Goal: Task Accomplishment & Management: Complete application form

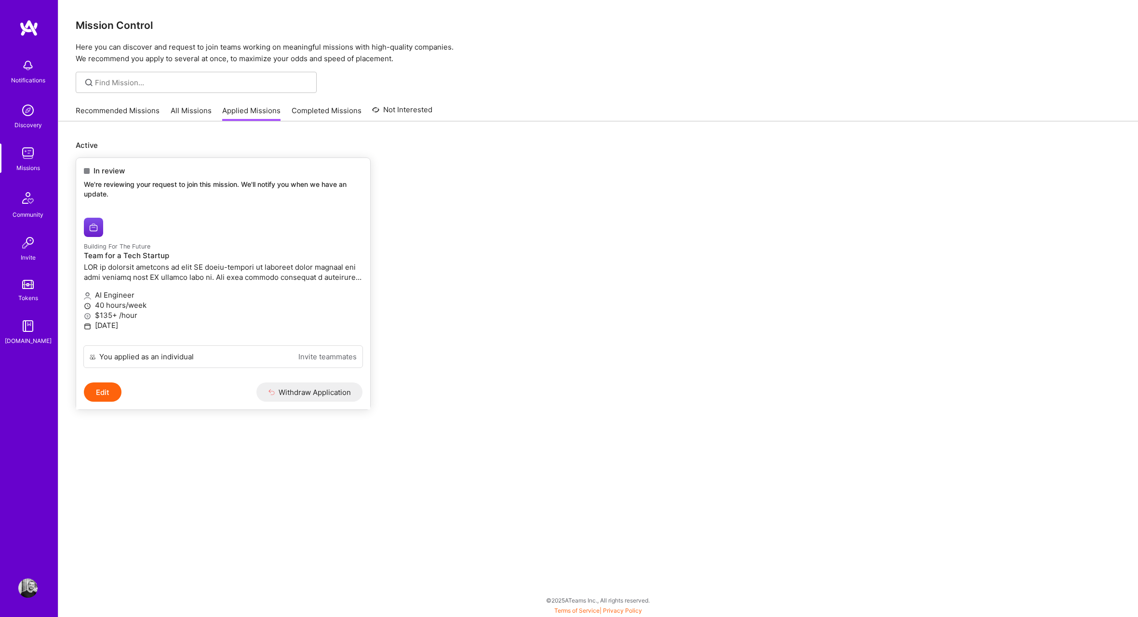
click at [241, 187] on p "We're reviewing your request to join this mission. We'll notify you when we hav…" at bounding box center [223, 189] width 279 height 19
click at [235, 170] on div "In review" at bounding box center [223, 171] width 279 height 10
click at [104, 173] on span "In review" at bounding box center [108, 171] width 31 height 10
click at [95, 224] on img at bounding box center [93, 227] width 19 height 19
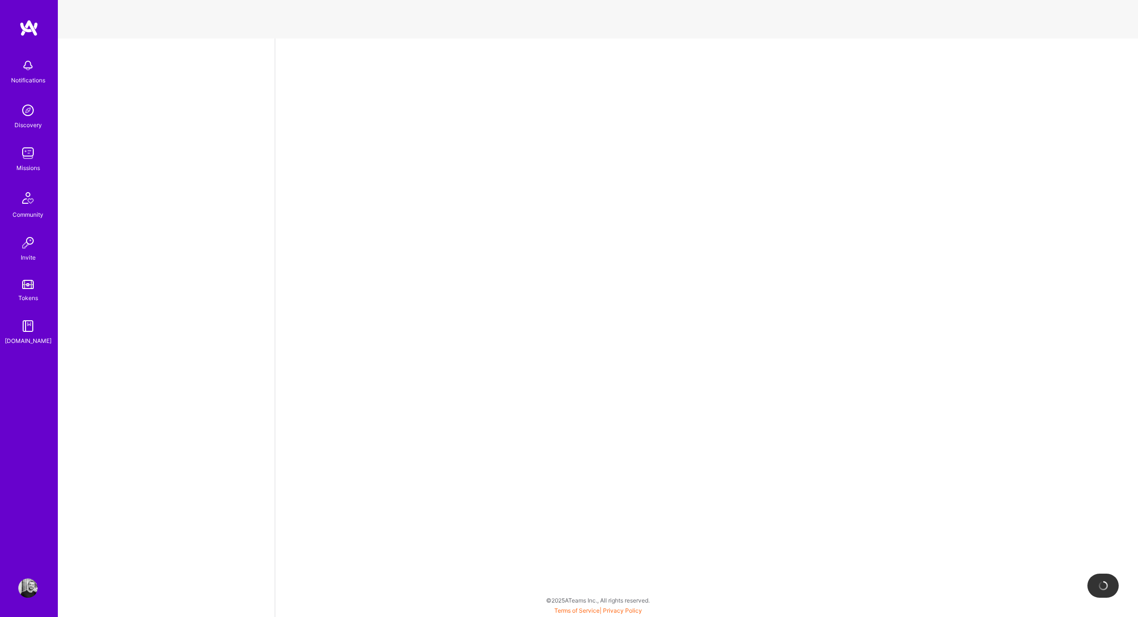
select select "CY"
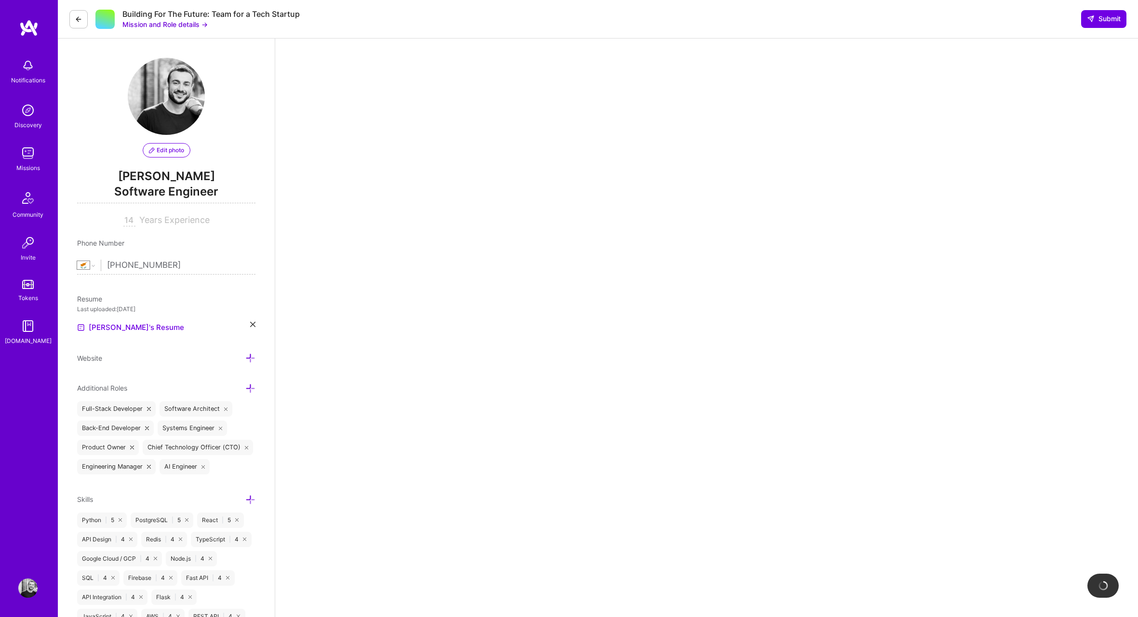
click at [264, 160] on div "Edit photo [PERSON_NAME] Software Engineer 14 Years Experience Phone Number [GE…" at bounding box center [166, 493] width 217 height 909
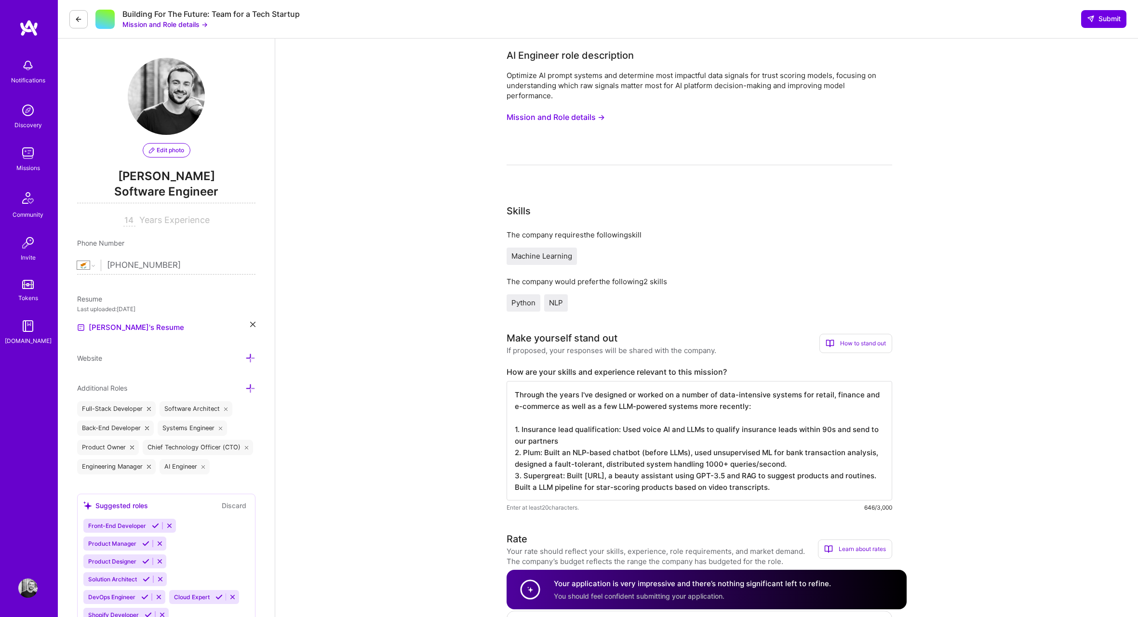
click at [78, 19] on icon at bounding box center [79, 19] width 8 height 8
click at [32, 162] on img at bounding box center [27, 153] width 19 height 19
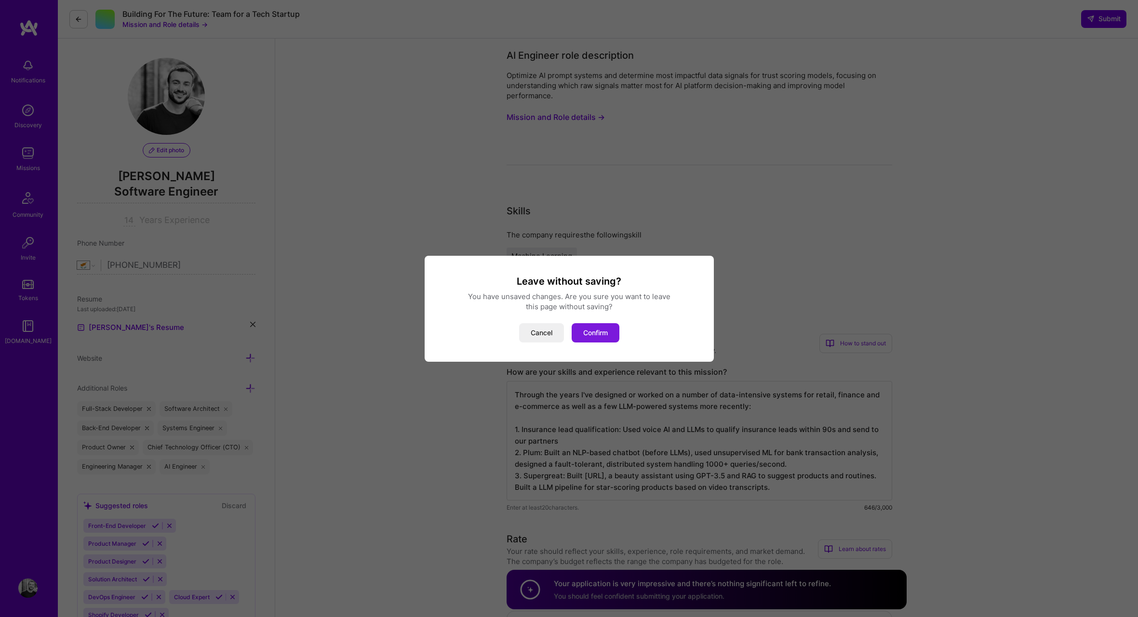
click at [609, 334] on button "Confirm" at bounding box center [595, 332] width 48 height 19
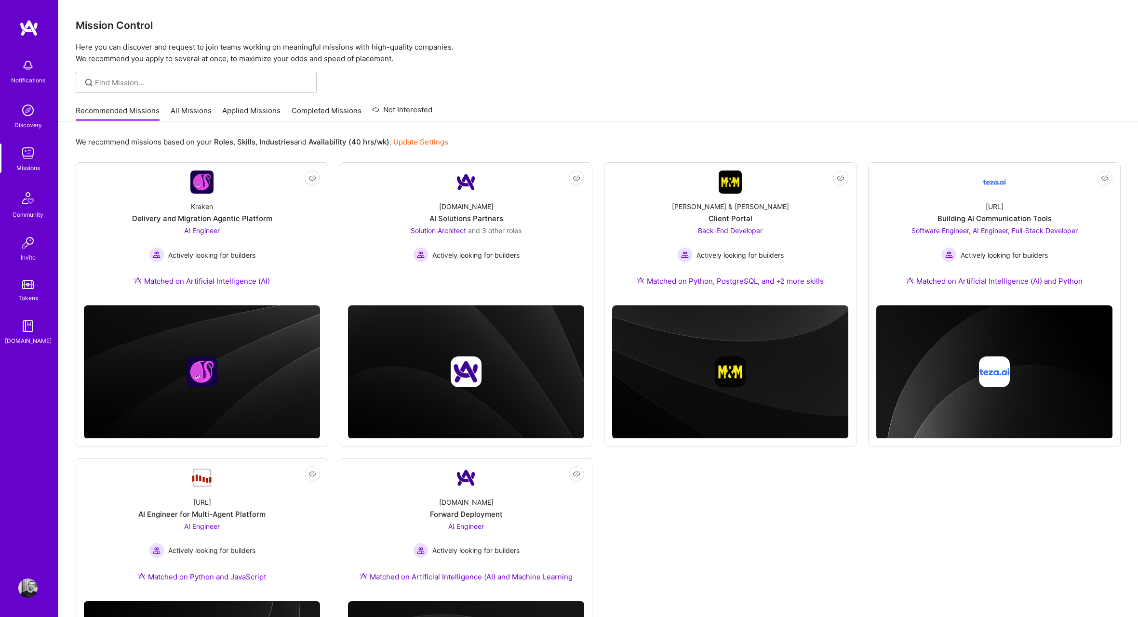
click at [185, 104] on div "Recommended Missions All Missions Applied Missions Completed Missions Not Inter…" at bounding box center [254, 110] width 357 height 21
click at [183, 109] on link "All Missions" at bounding box center [191, 114] width 41 height 16
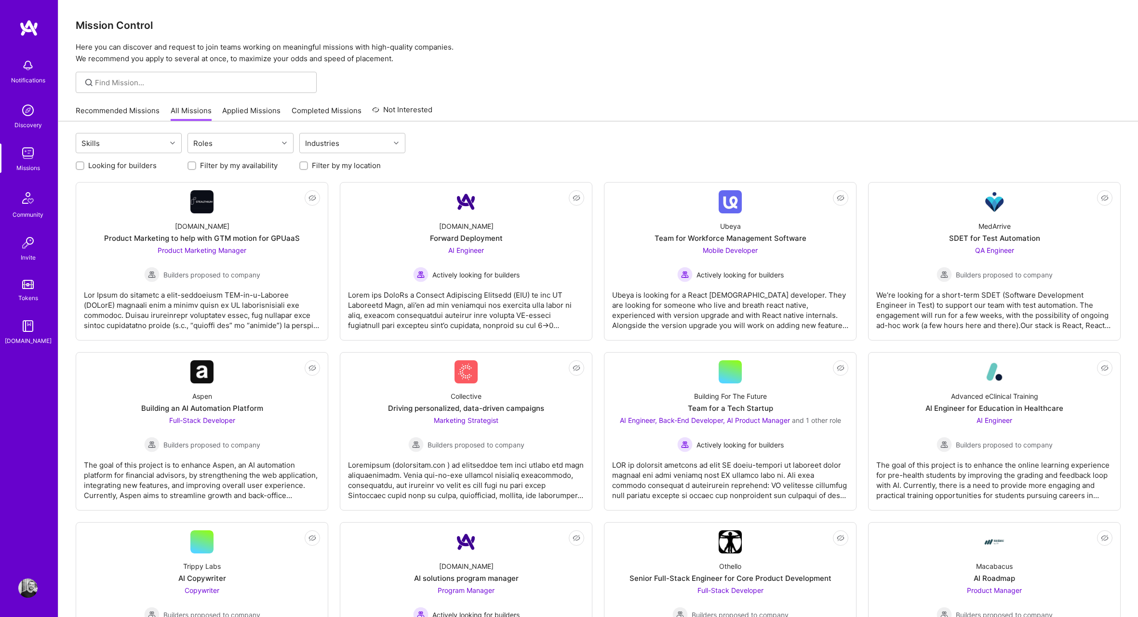
click at [302, 112] on link "Completed Missions" at bounding box center [327, 114] width 70 height 16
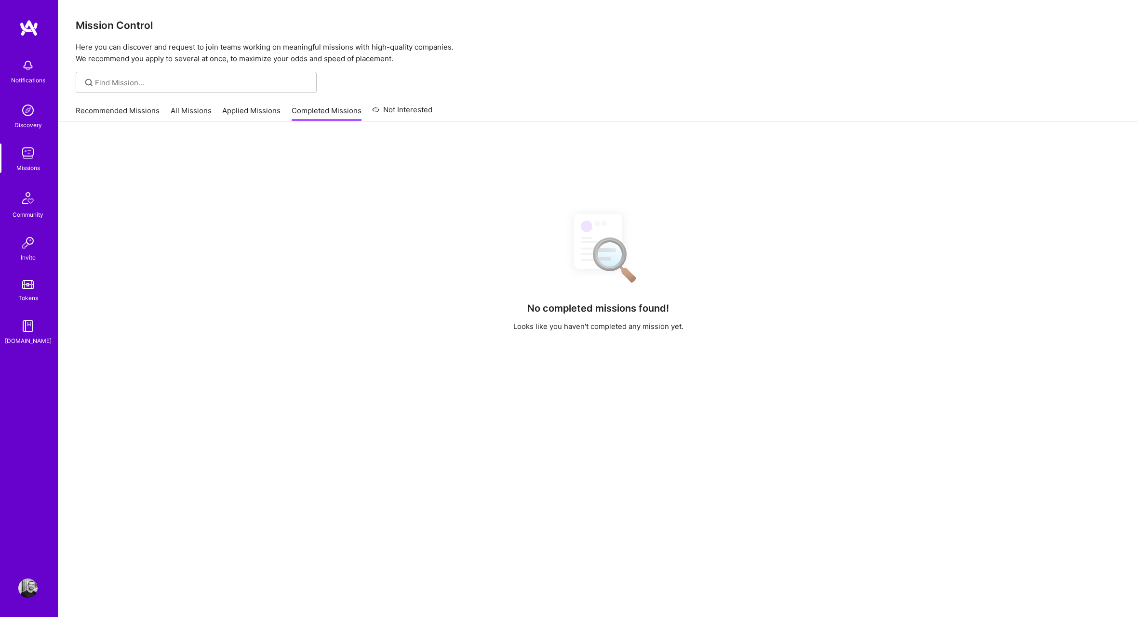
click at [188, 112] on link "All Missions" at bounding box center [191, 114] width 41 height 16
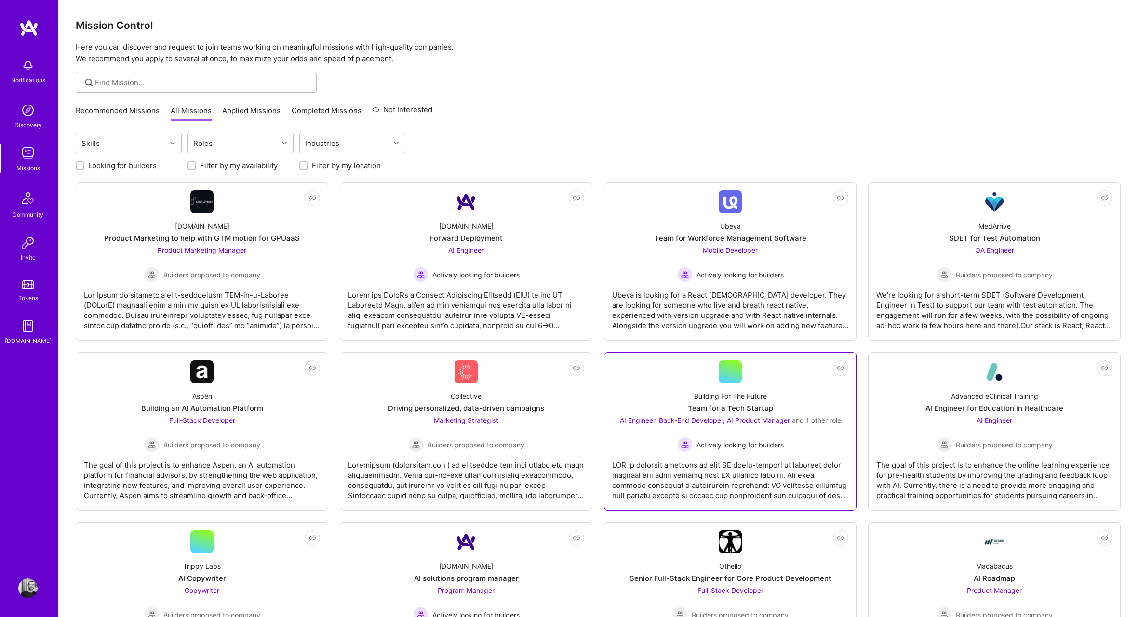
click at [725, 407] on div "Team for a Tech Startup" at bounding box center [730, 408] width 85 height 10
